Goal: Find specific page/section: Find specific page/section

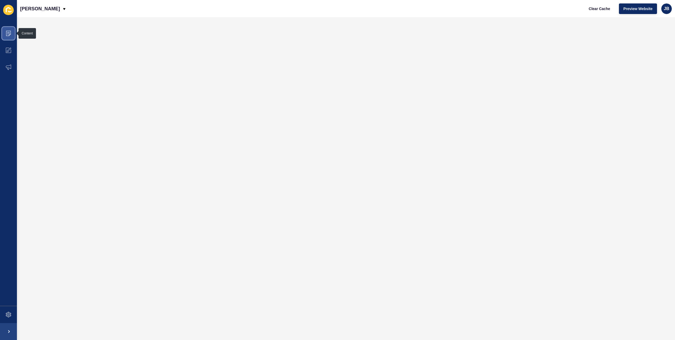
click at [9, 35] on icon at bounding box center [8, 33] width 5 height 5
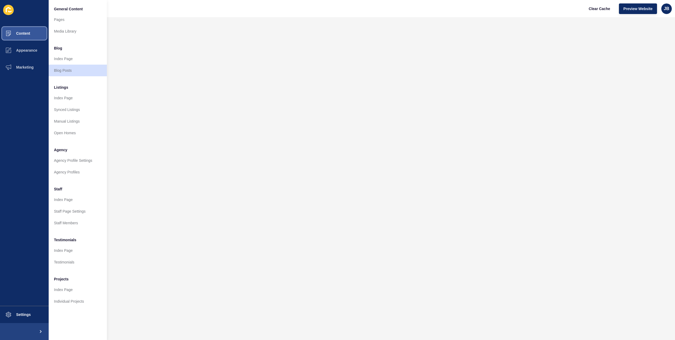
click at [26, 28] on button "Content" at bounding box center [24, 33] width 49 height 17
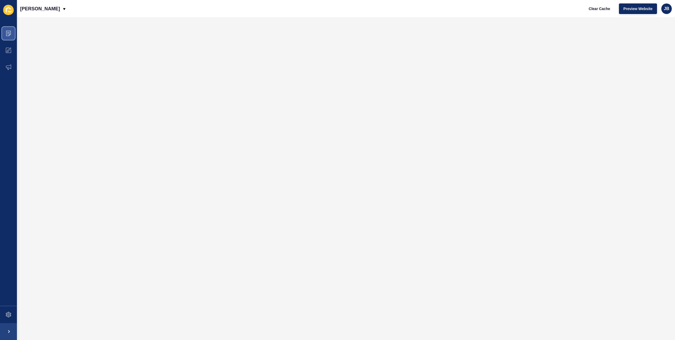
click at [7, 34] on icon at bounding box center [8, 33] width 5 height 5
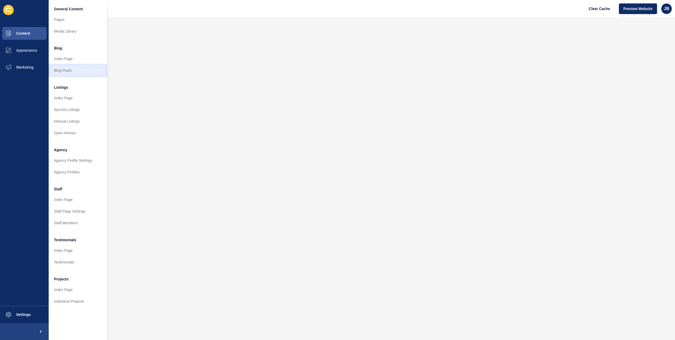
click at [59, 66] on link "Blog Posts" at bounding box center [78, 71] width 58 height 12
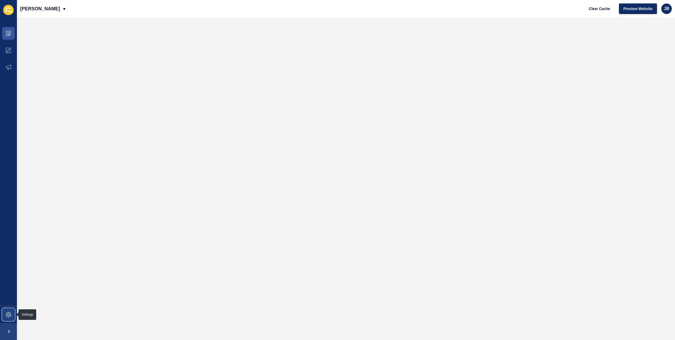
click at [1, 315] on span at bounding box center [8, 314] width 17 height 17
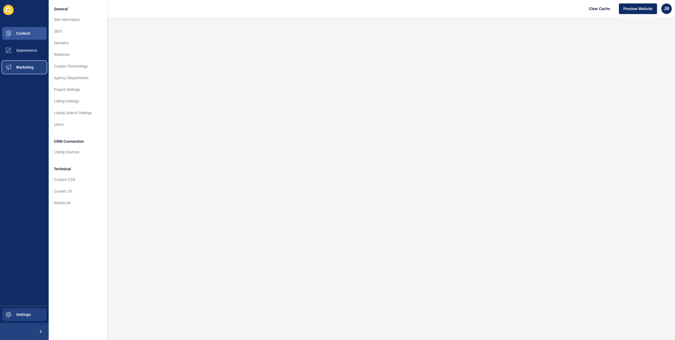
click at [25, 63] on button "Marketing" at bounding box center [24, 67] width 49 height 17
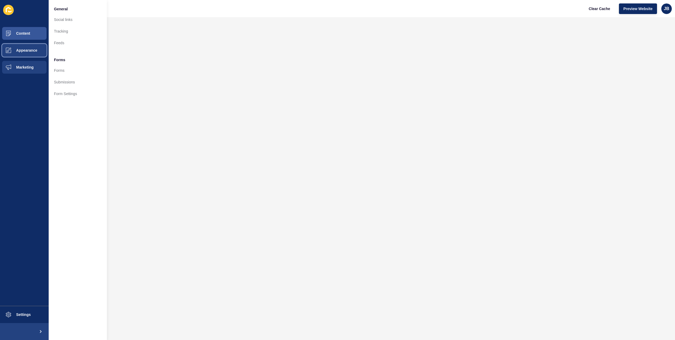
click at [30, 48] on span "Appearance" at bounding box center [18, 50] width 38 height 4
click at [32, 38] on button "Content" at bounding box center [24, 33] width 49 height 17
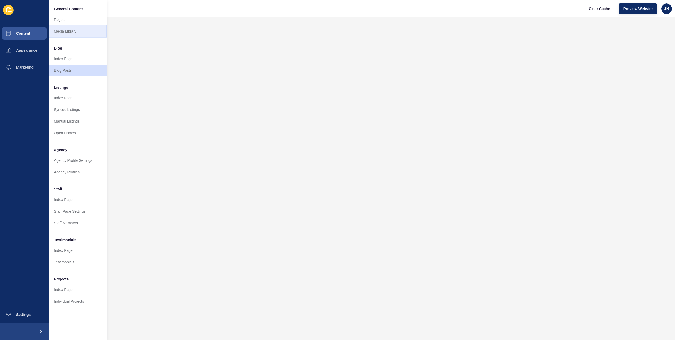
click at [78, 29] on link "Media Library" at bounding box center [78, 31] width 58 height 12
